Goal: Check status: Check status

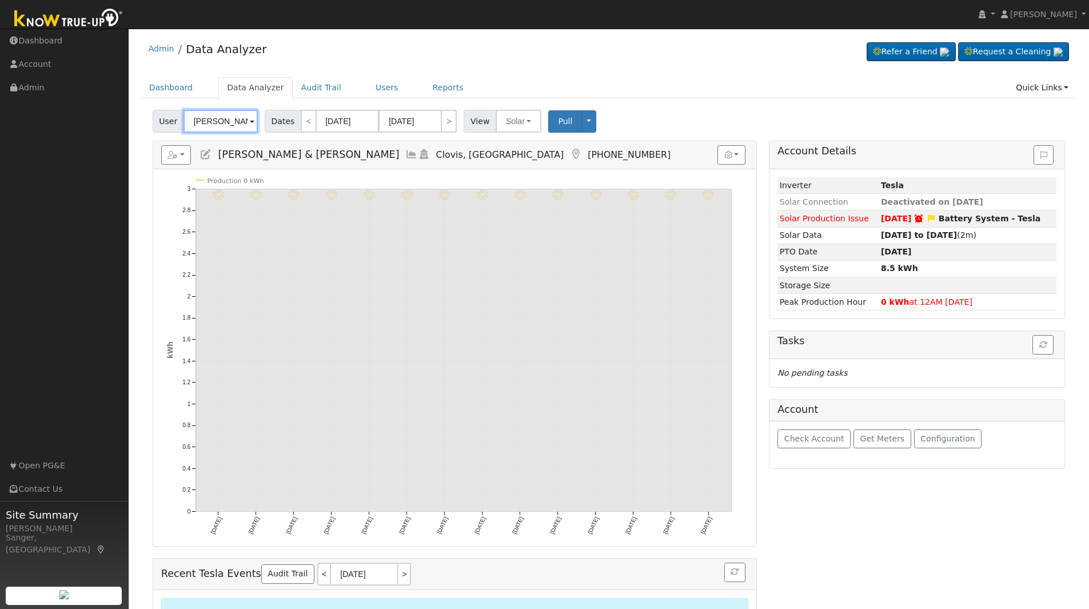
click at [216, 112] on input "[PERSON_NAME] & [PERSON_NAME]" at bounding box center [221, 121] width 74 height 23
paste input "Minenna"
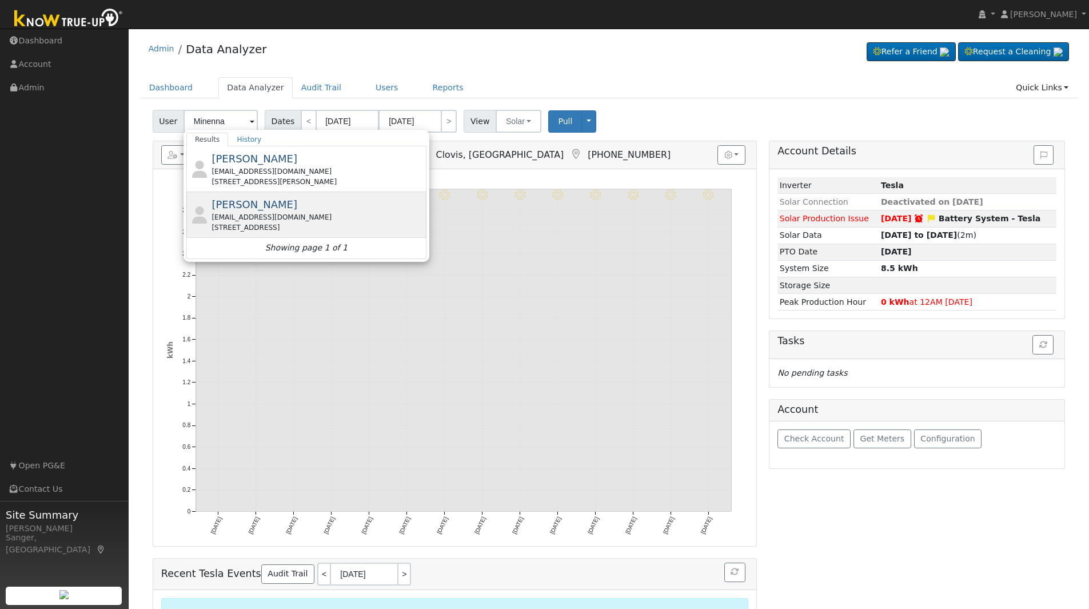
click at [247, 210] on span "[PERSON_NAME]" at bounding box center [255, 204] width 86 height 12
type input "[PERSON_NAME]"
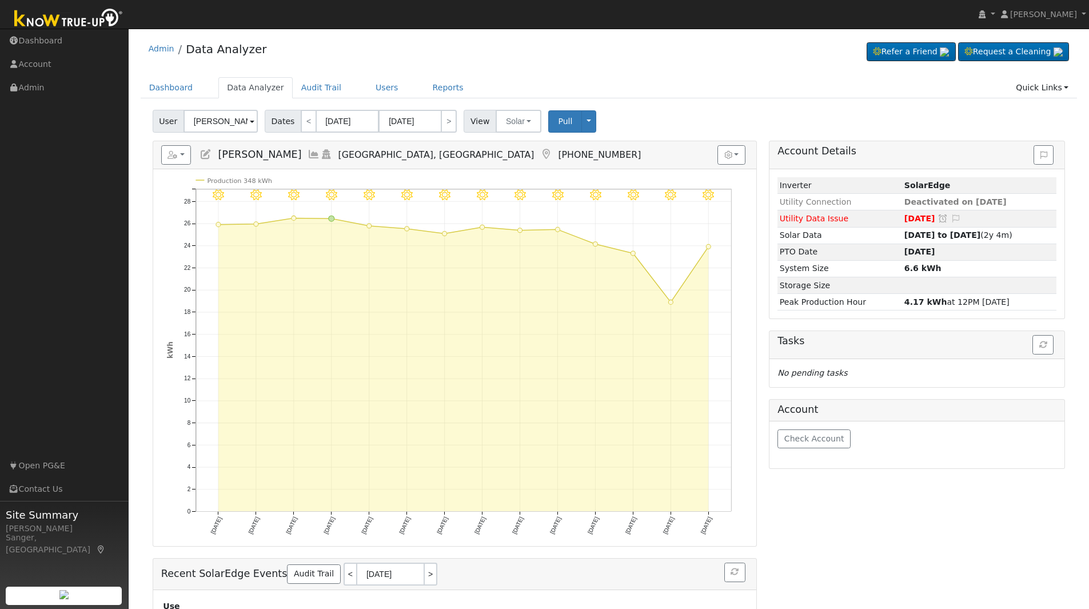
click at [308, 154] on icon at bounding box center [314, 154] width 13 height 10
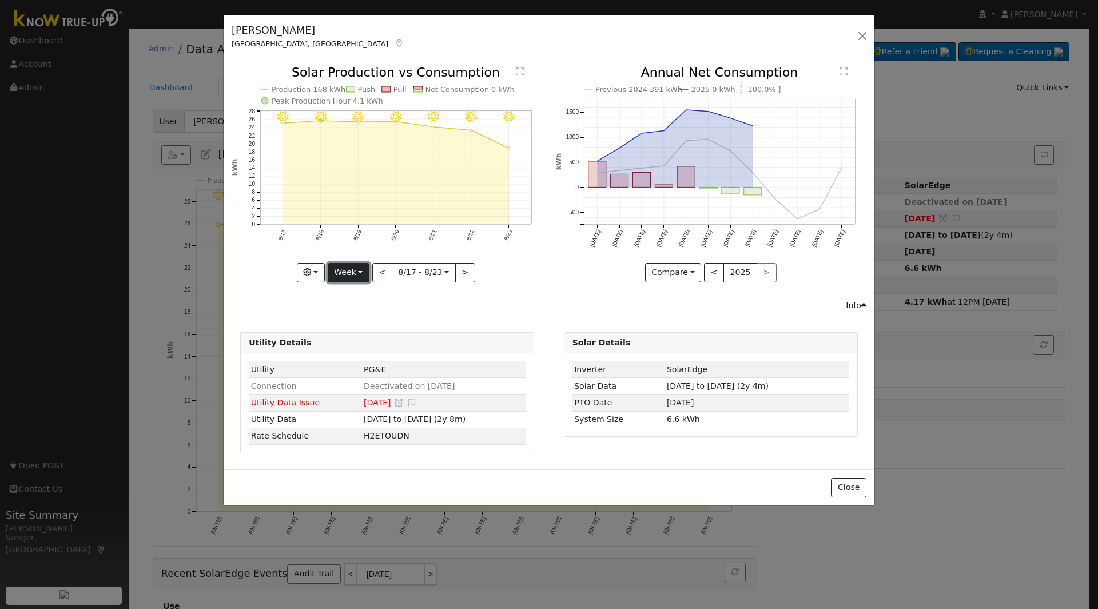
click at [356, 277] on button "Week" at bounding box center [349, 272] width 42 height 19
click at [352, 340] on link "Year" at bounding box center [367, 344] width 79 height 16
type input "[DATE]"
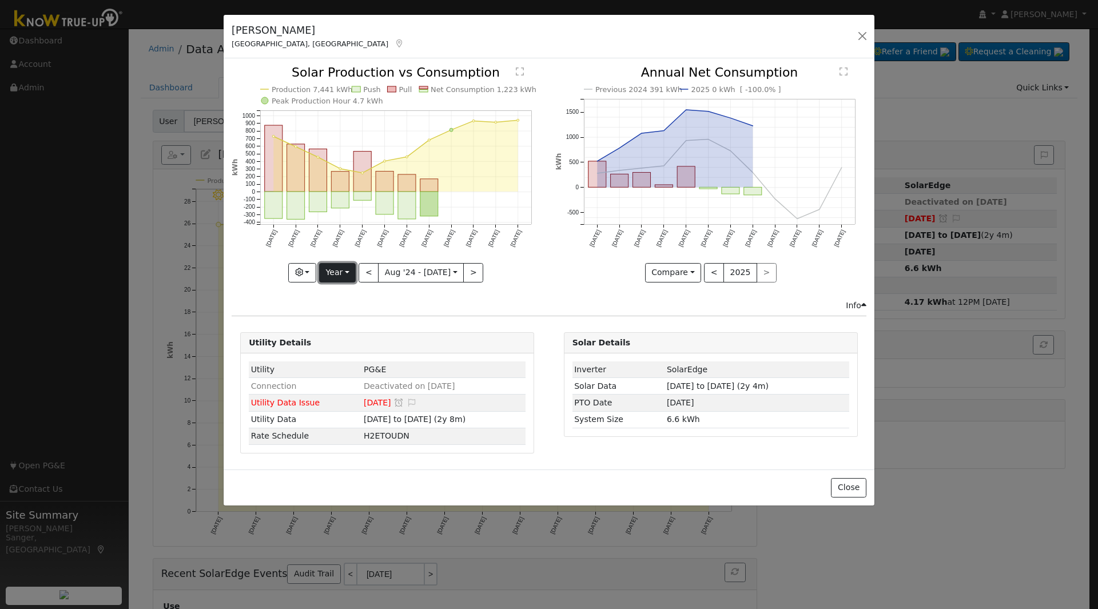
click at [335, 270] on button "Year" at bounding box center [337, 272] width 37 height 19
click at [357, 361] on link "Custom" at bounding box center [359, 361] width 79 height 16
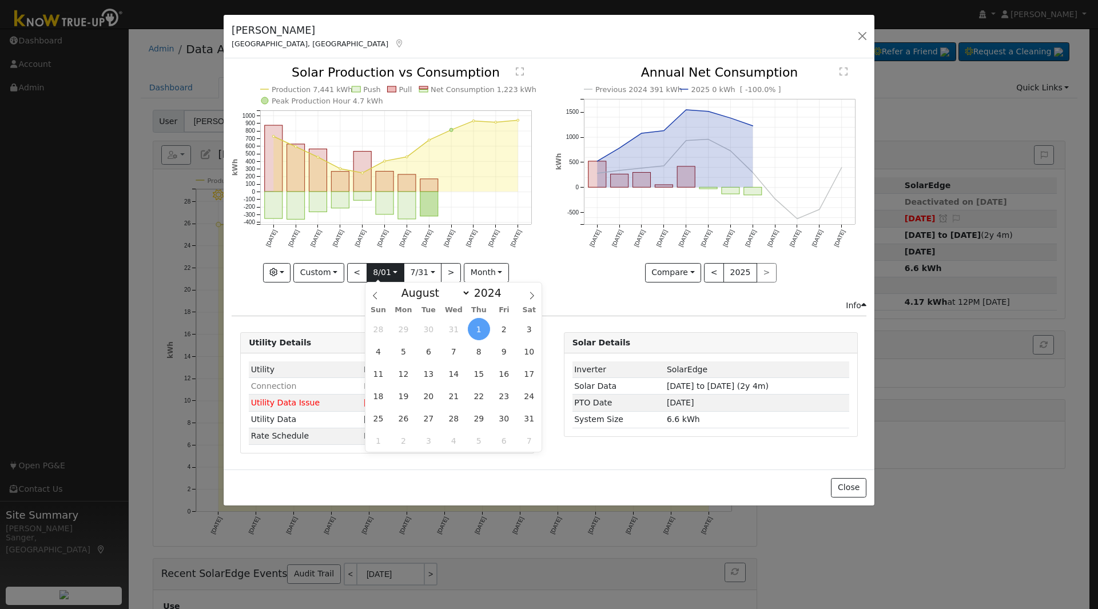
click at [380, 274] on input "[DATE]" at bounding box center [385, 273] width 37 height 18
click at [436, 290] on select "January February March April May June July August September October November De…" at bounding box center [433, 293] width 75 height 14
select select "5"
click at [405, 286] on select "January February March April May June July August September October November De…" at bounding box center [433, 293] width 75 height 14
click at [380, 350] on span "2" at bounding box center [378, 351] width 22 height 22
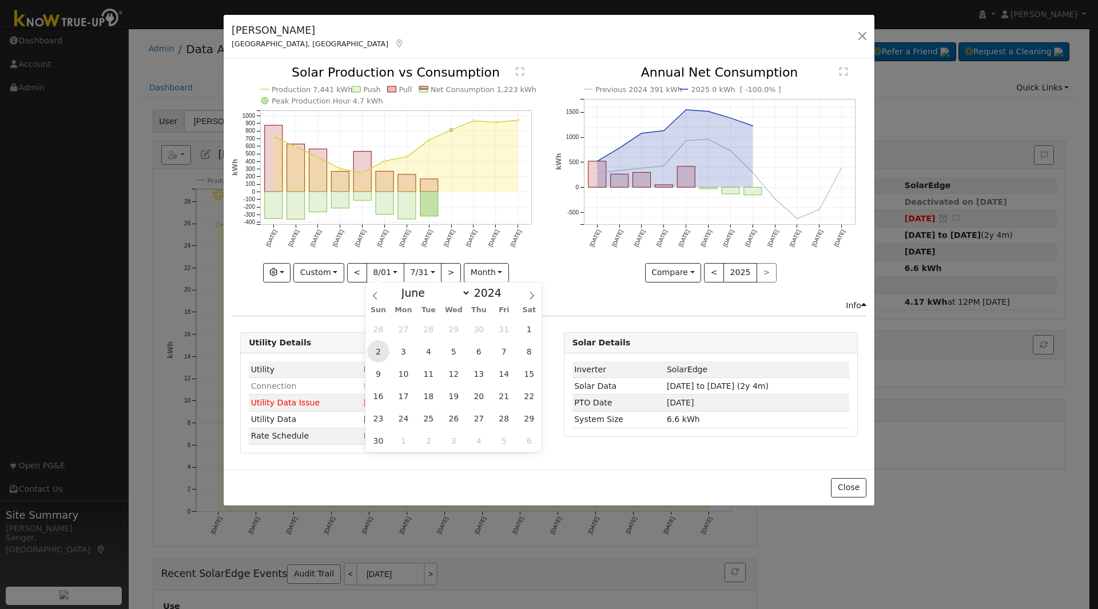
type input "[DATE]"
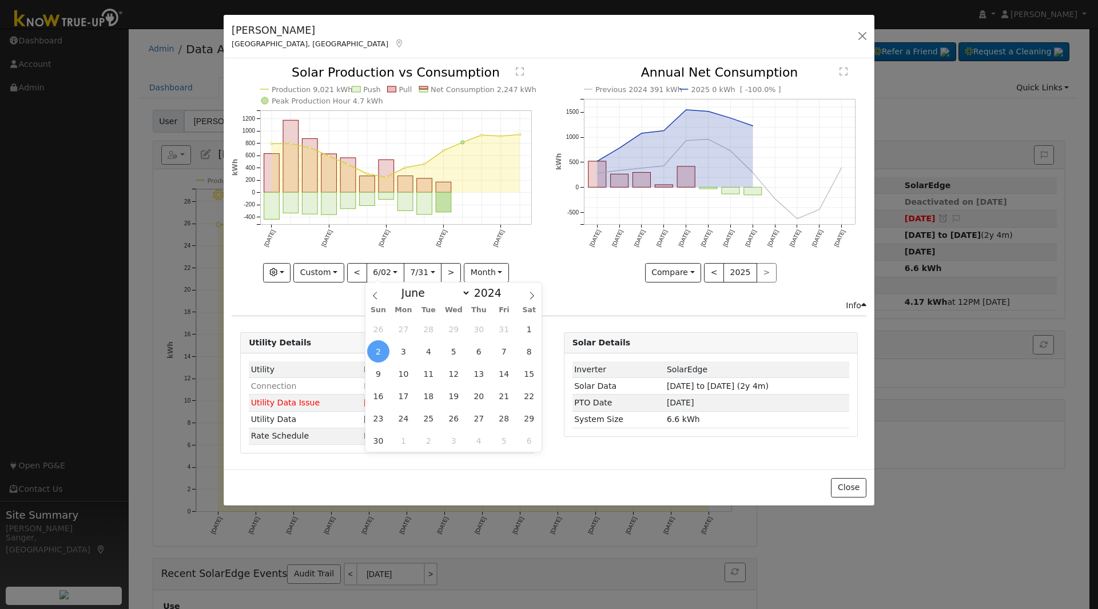
click at [377, 349] on span "2" at bounding box center [378, 351] width 22 height 22
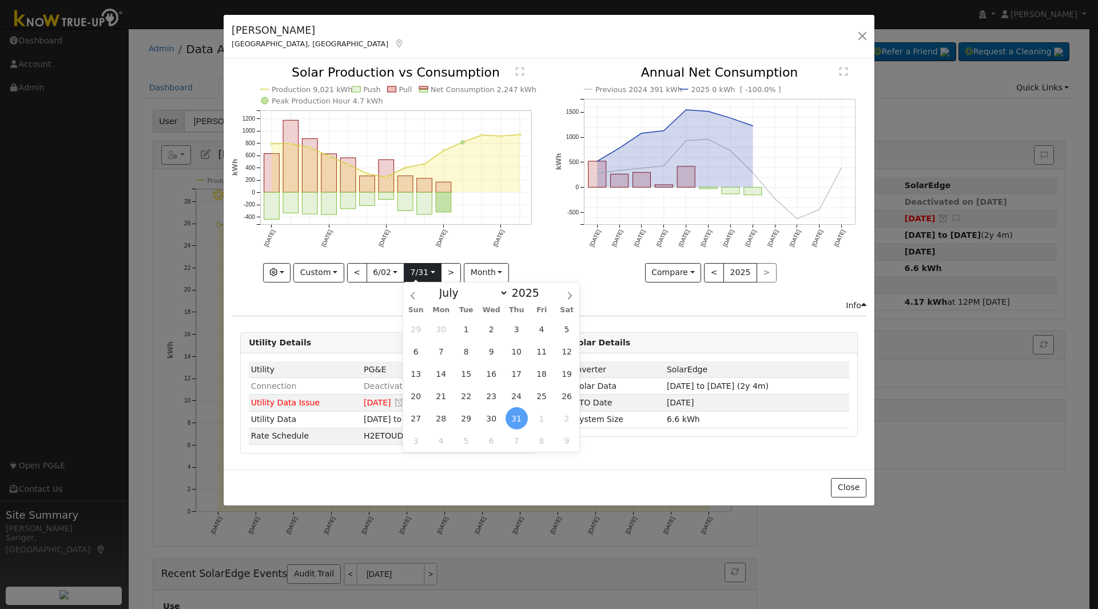
click at [417, 278] on input "[DATE]" at bounding box center [422, 273] width 37 height 18
click at [452, 286] on select "January February March April May June July August September October November De…" at bounding box center [470, 293] width 75 height 14
select select "5"
click at [443, 286] on select "January February March April May June July August September October November De…" at bounding box center [470, 293] width 75 height 14
click at [419, 327] on span "1" at bounding box center [416, 329] width 22 height 22
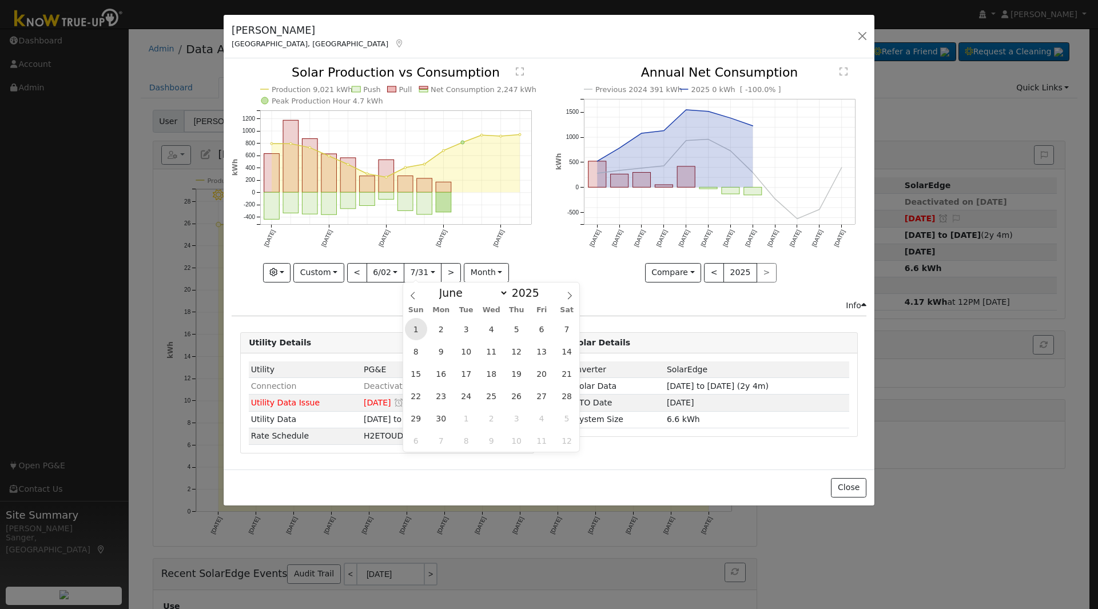
type input "[DATE]"
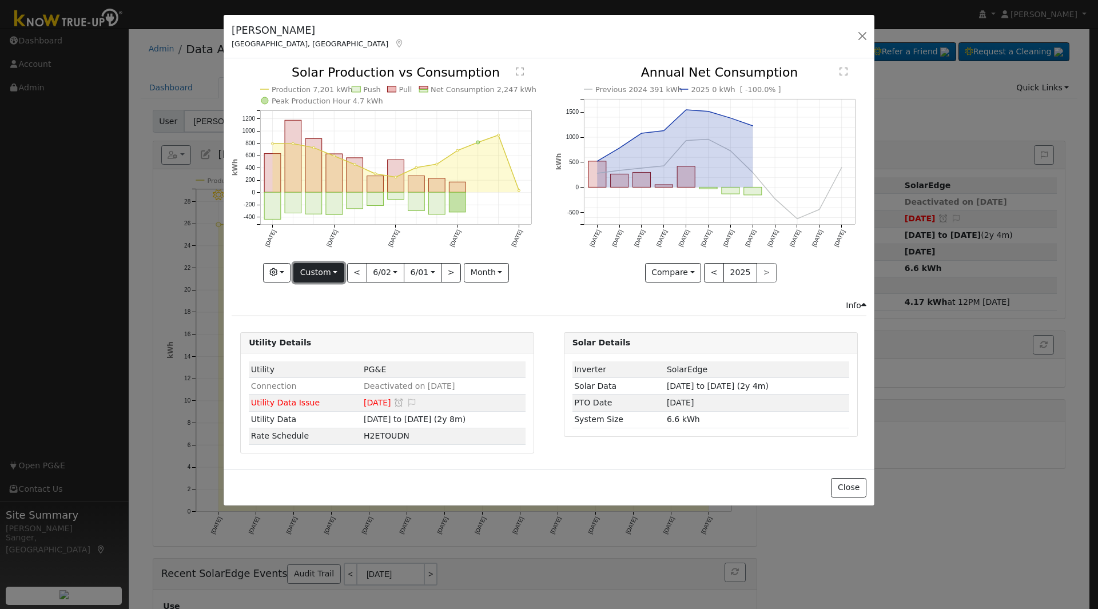
click at [317, 268] on button "Custom" at bounding box center [318, 272] width 51 height 19
click at [338, 331] on link "Month" at bounding box center [333, 328] width 79 height 16
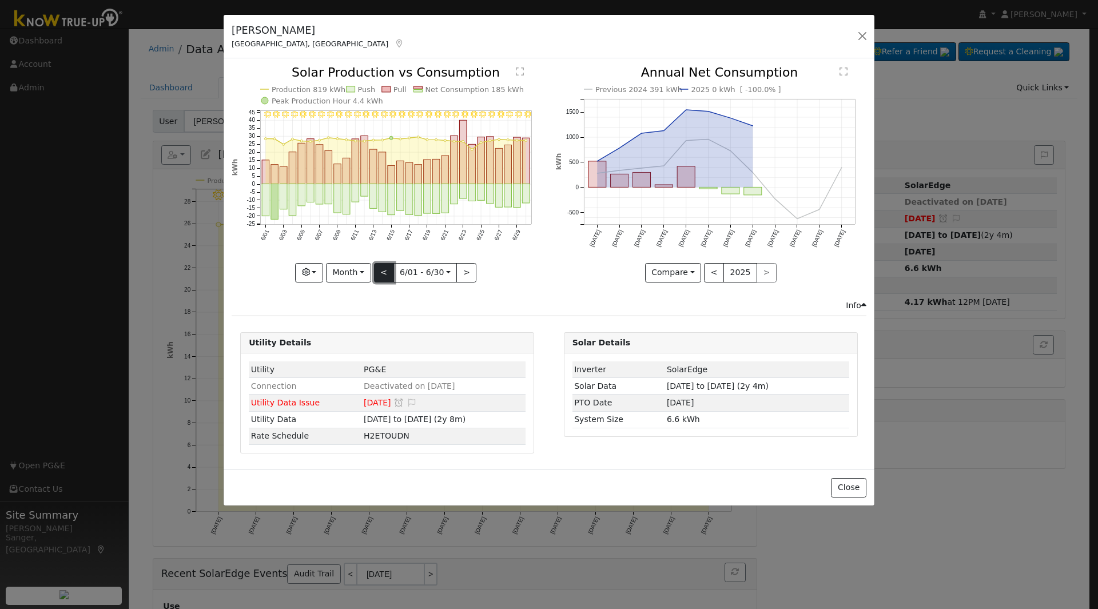
click at [390, 271] on button "<" at bounding box center [384, 272] width 20 height 19
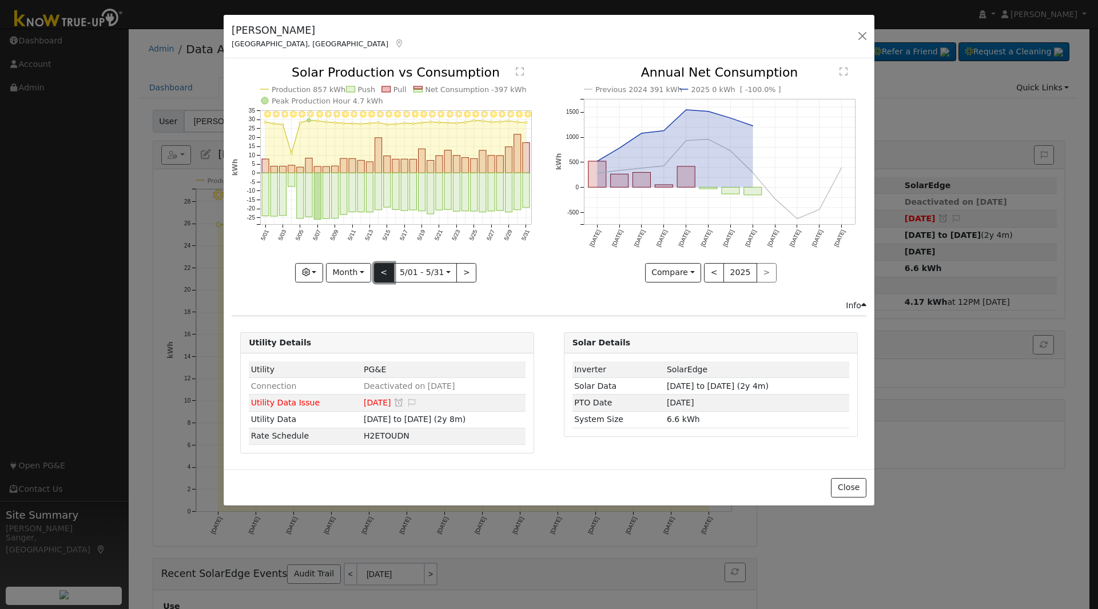
click at [390, 271] on button "<" at bounding box center [384, 272] width 20 height 19
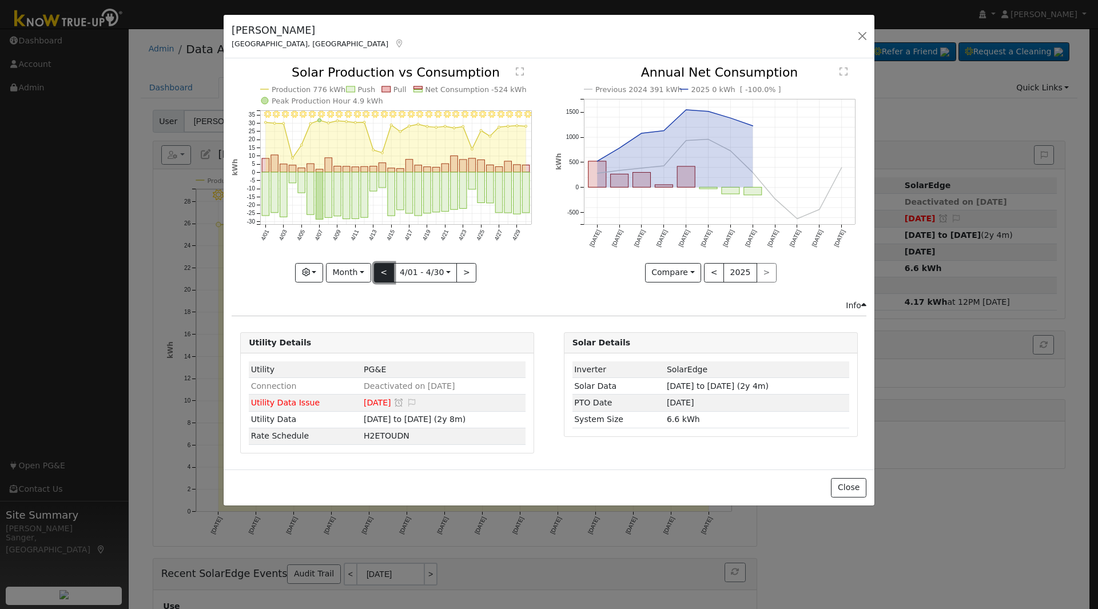
click at [390, 271] on button "<" at bounding box center [384, 272] width 20 height 19
type input "[DATE]"
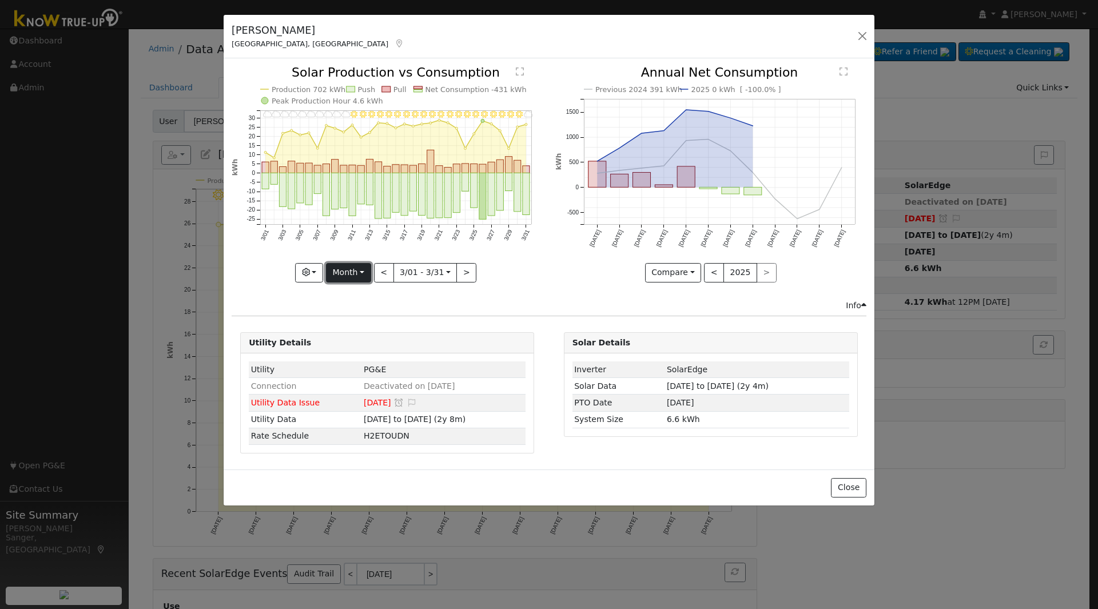
click at [352, 270] on button "Month" at bounding box center [348, 272] width 45 height 19
click at [364, 356] on link "Custom" at bounding box center [365, 361] width 79 height 16
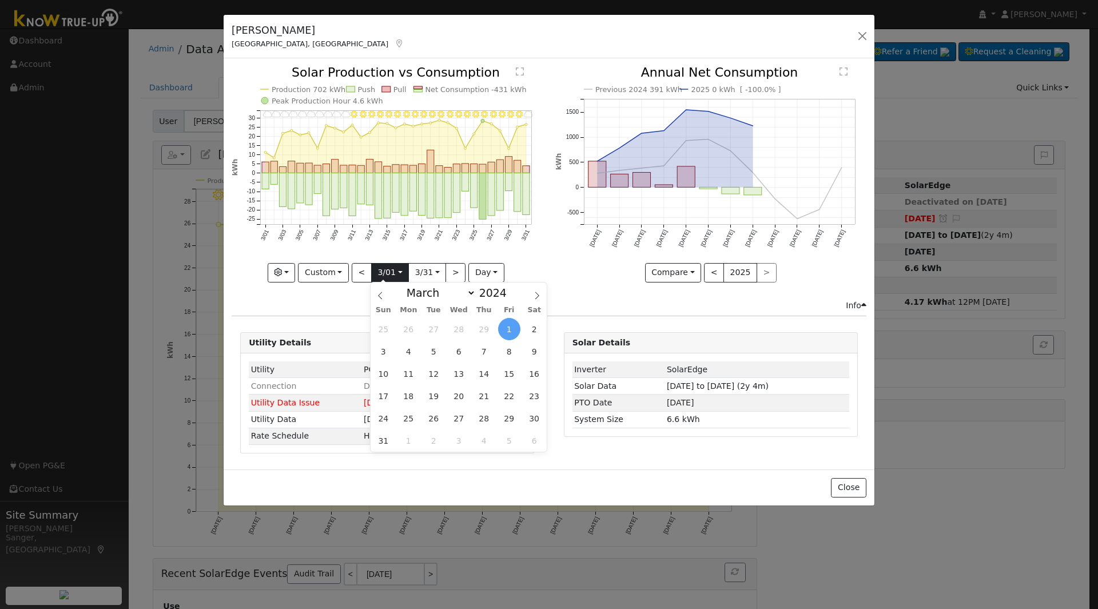
click at [379, 272] on input "[DATE]" at bounding box center [390, 273] width 37 height 18
click at [439, 298] on select "January February March April May June July August September October November De…" at bounding box center [438, 293] width 75 height 14
select select "5"
click at [410, 286] on select "January February March April May June July August September October November De…" at bounding box center [438, 293] width 75 height 14
click at [384, 352] on span "2" at bounding box center [383, 351] width 22 height 22
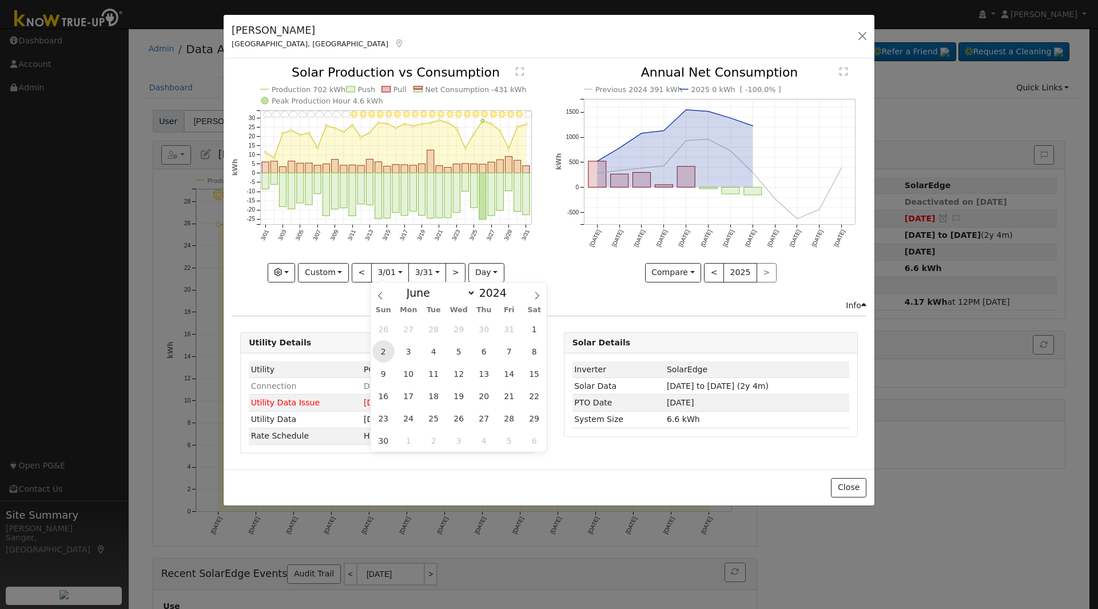
type input "[DATE]"
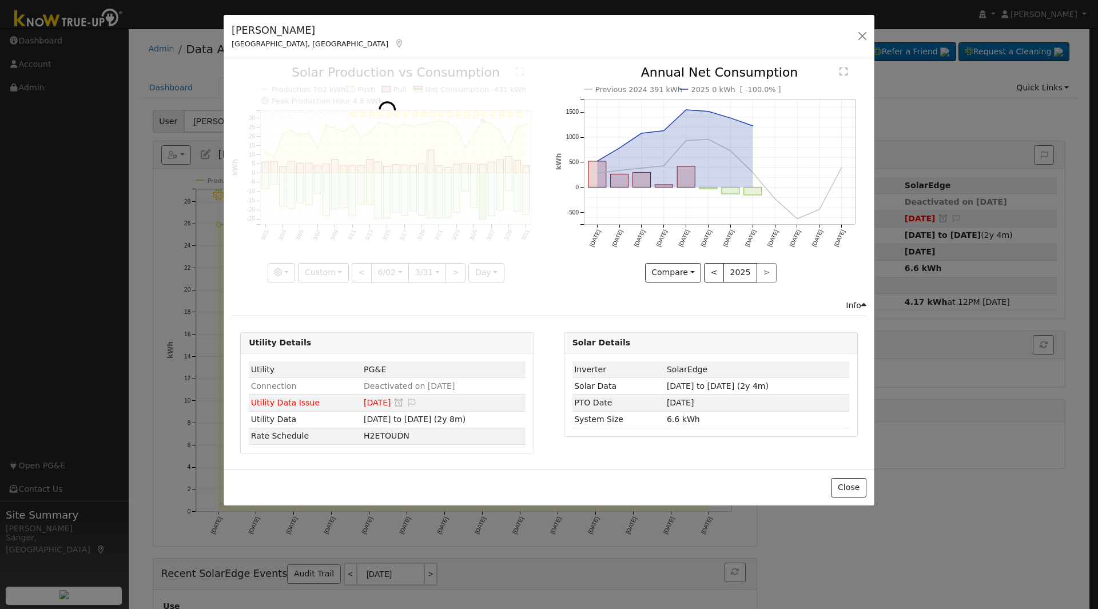
scroll to position [0, 9]
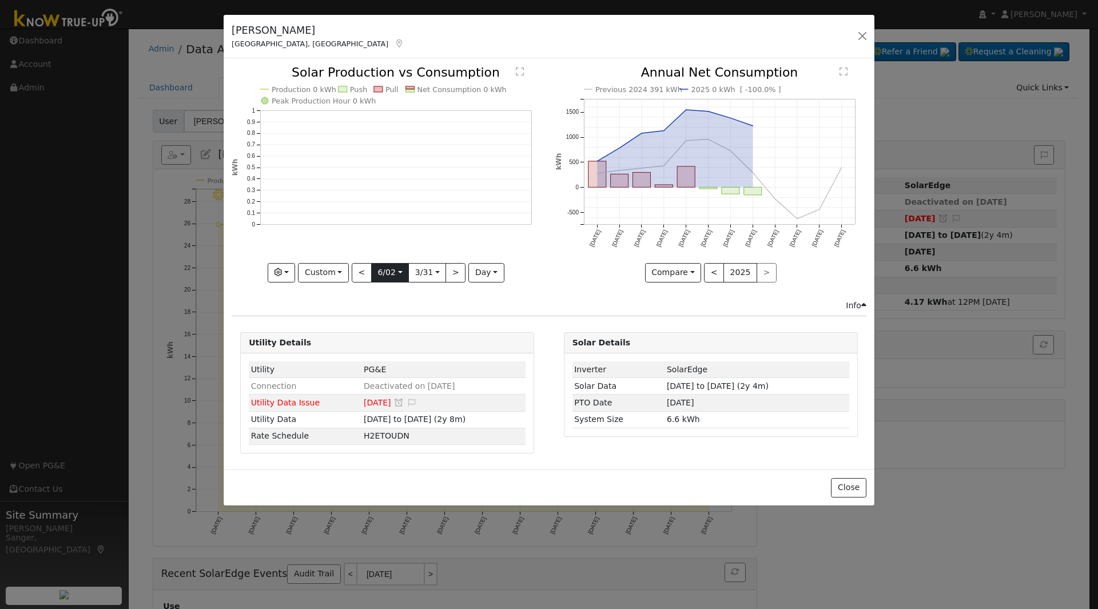
click at [381, 273] on input "[DATE]" at bounding box center [390, 273] width 37 height 18
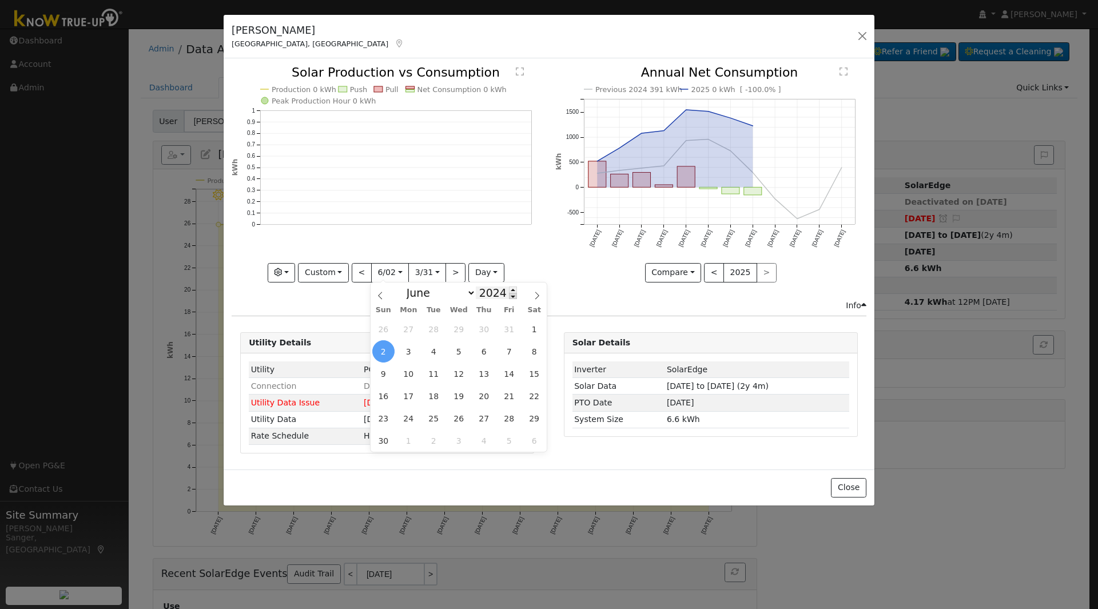
scroll to position [0, 0]
click at [509, 297] on span at bounding box center [513, 296] width 8 height 6
type input "2023"
click at [509, 330] on span "2" at bounding box center [509, 329] width 22 height 22
type input "[DATE]"
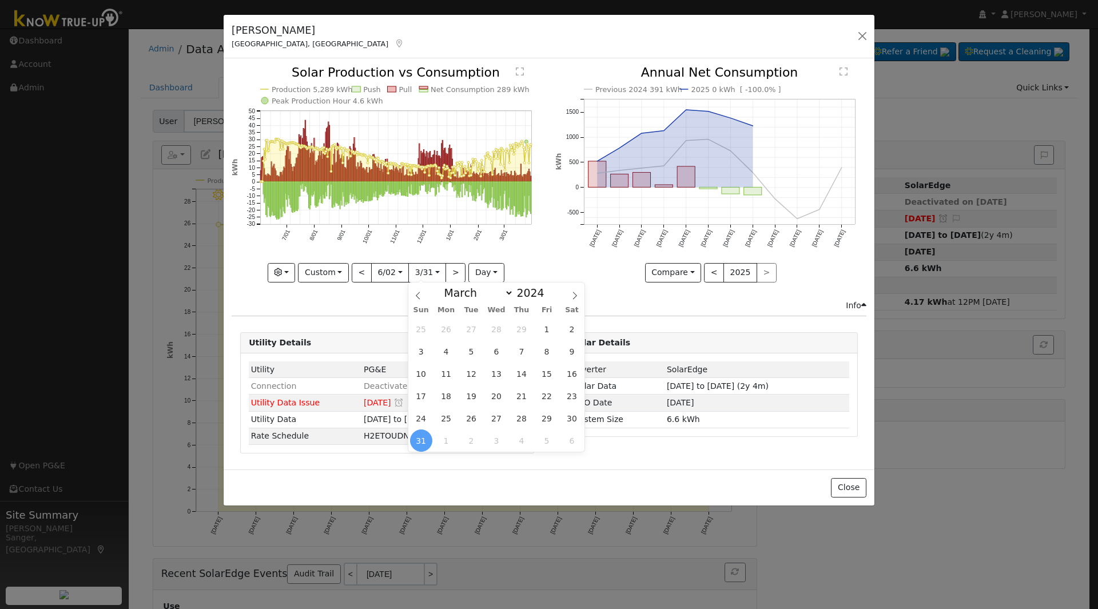
click at [424, 272] on input "[DATE]" at bounding box center [427, 273] width 37 height 18
click at [464, 291] on select "January February March April May June July August September October November De…" at bounding box center [476, 293] width 75 height 14
select select "5"
click at [447, 286] on select "January February March April May June July August September October November De…" at bounding box center [476, 293] width 75 height 14
click at [570, 328] on span "1" at bounding box center [571, 329] width 22 height 22
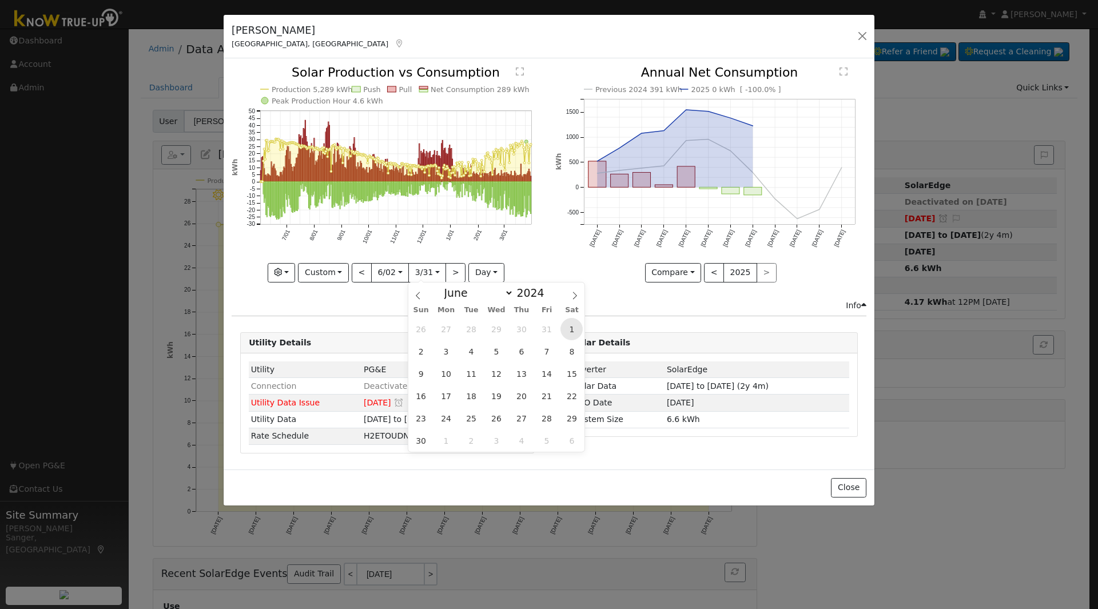
type input "[DATE]"
